Goal: Transaction & Acquisition: Obtain resource

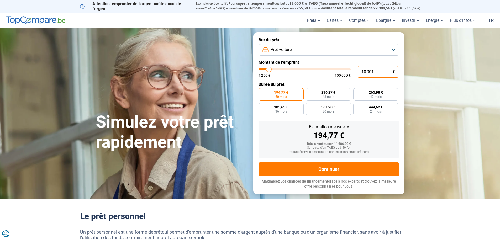
click at [379, 71] on input "10 001" at bounding box center [378, 72] width 42 height 12
click at [354, 51] on button "Prêt voiture" at bounding box center [329, 50] width 141 height 12
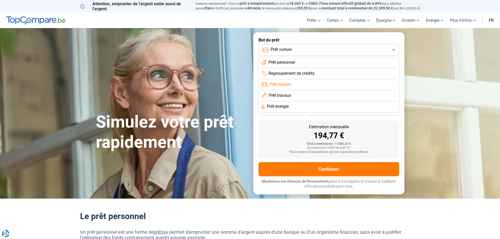
click at [282, 84] on span "Prêt voiture" at bounding box center [280, 85] width 21 height 6
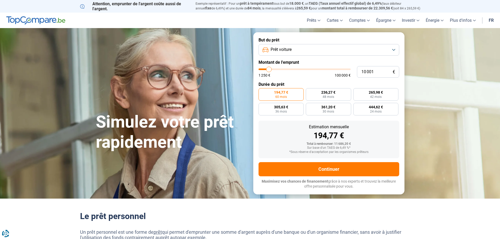
type input "13 000"
type input "13000"
type input "17 500"
type input "17500"
type input "20 000"
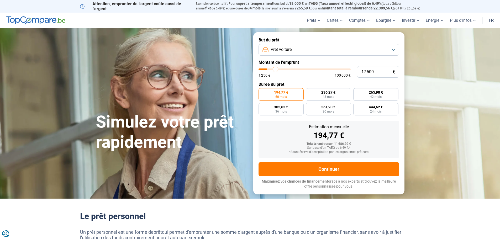
type input "20000"
type input "21 250"
type input "21250"
type input "22 250"
type input "22250"
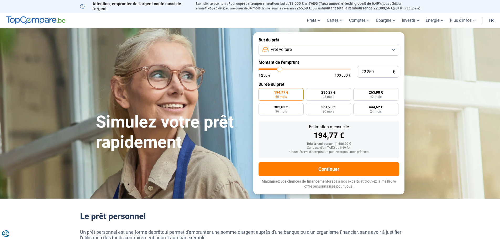
type input "22 750"
type input "22750"
type input "23 250"
type input "23250"
type input "23 500"
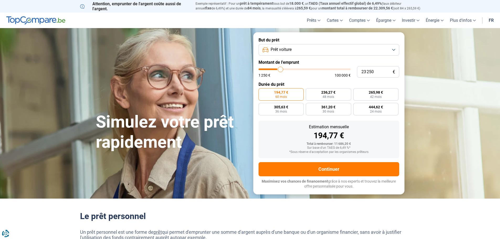
type input "23500"
type input "27 250"
type input "27250"
type input "30 750"
type input "30750"
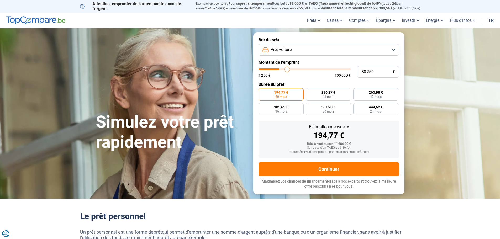
type input "32 750"
type input "32750"
type input "33 250"
type input "33250"
type input "33 750"
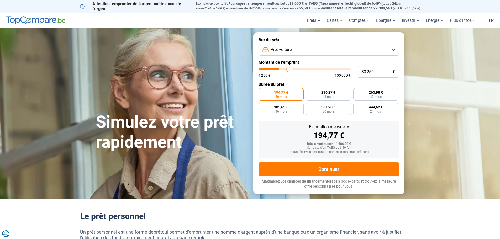
type input "33750"
type input "33 500"
type input "33500"
type input "33 250"
type input "33250"
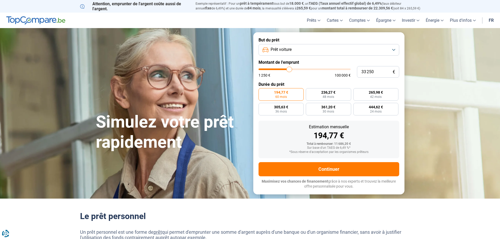
type input "32 750"
type input "32750"
type input "32 500"
type input "32500"
type input "32 250"
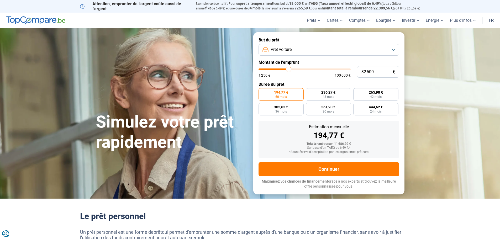
type input "32250"
type input "32 000"
type input "32000"
type input "31 250"
type input "31250"
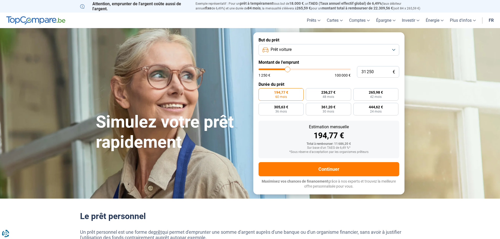
type input "30 750"
type input "30750"
type input "30 500"
type input "30500"
type input "30 250"
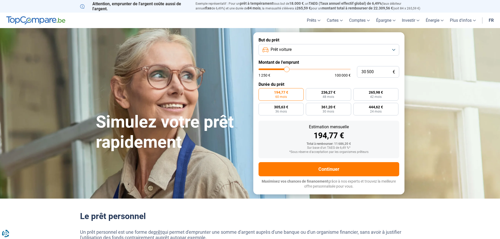
type input "30250"
type input "29 250"
type input "29250"
type input "28 750"
type input "28750"
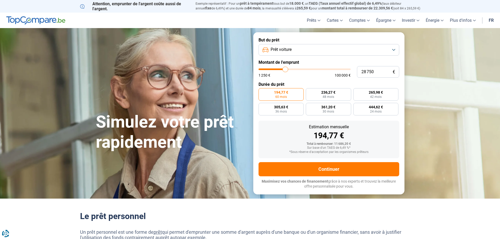
type input "28 000"
type input "28000"
type input "27 500"
type input "27500"
type input "27 250"
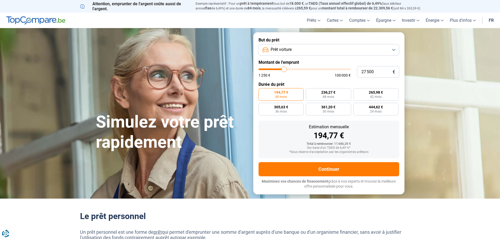
type input "27250"
type input "26 750"
type input "26750"
type input "26 500"
type input "26500"
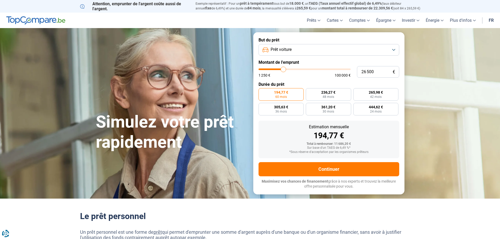
type input "26 250"
type input "26250"
type input "26 000"
type input "26000"
type input "25 750"
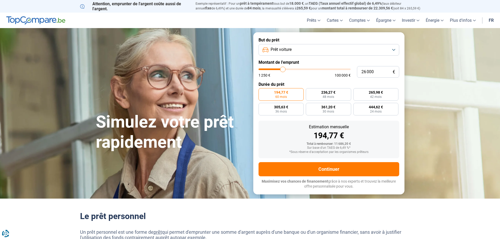
type input "25750"
type input "25 250"
type input "25250"
type input "24 750"
type input "24750"
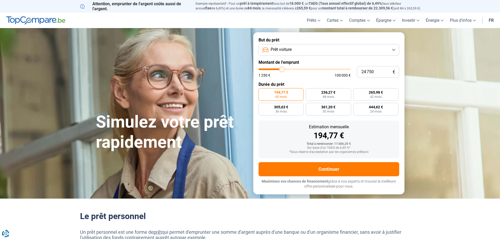
type input "24 500"
type input "24500"
type input "24 250"
type input "24250"
type input "23 750"
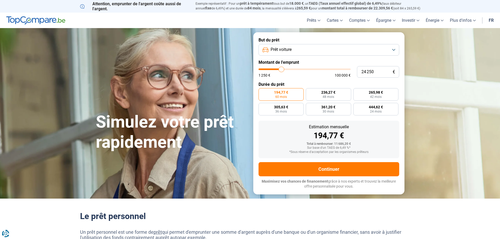
type input "23750"
type input "23 500"
drag, startPoint x: 271, startPoint y: 69, endPoint x: 281, endPoint y: 71, distance: 10.6
type input "23500"
click at [281, 70] on input "range" at bounding box center [305, 70] width 92 height 2
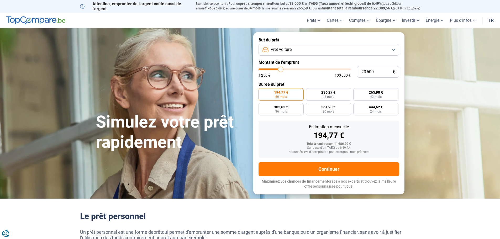
radio input "false"
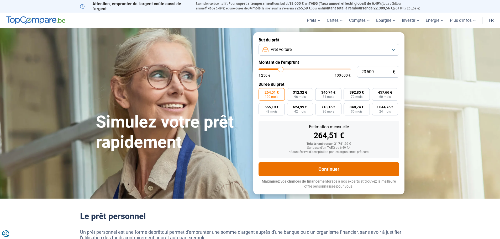
click at [332, 169] on button "Continuer" at bounding box center [329, 169] width 141 height 14
